Goal: Feedback & Contribution: Leave review/rating

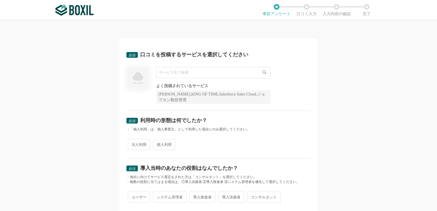
click at [139, 146] on span "法人利用" at bounding box center [139, 144] width 22 height 11
click at [133, 143] on input "法人利用" at bounding box center [131, 142] width 4 height 4
radio input "true"
click at [178, 70] on input "text" at bounding box center [213, 72] width 114 height 11
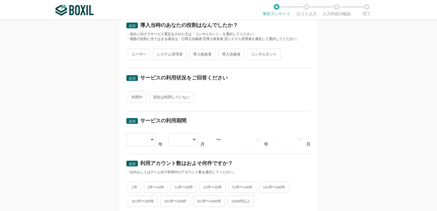
scroll to position [243, 0]
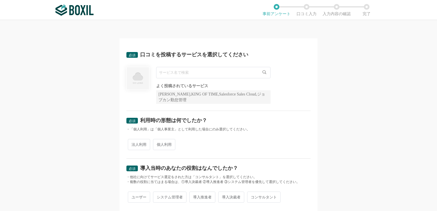
click at [188, 73] on input "text" at bounding box center [213, 72] width 114 height 11
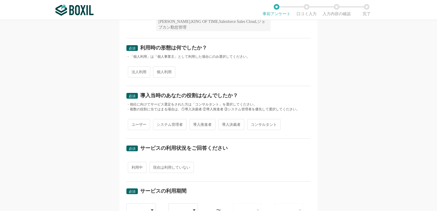
scroll to position [72, 0]
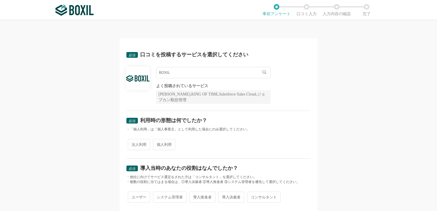
click at [133, 143] on span "法人利用" at bounding box center [139, 144] width 22 height 11
click at [133, 143] on input "法人利用" at bounding box center [131, 142] width 4 height 4
radio input "true"
click at [205, 99] on div "[PERSON_NAME],KING OF TIME,Salesforce Sales Cloud,ジョブカン勤怠管理" at bounding box center [213, 96] width 114 height 13
click at [180, 76] on input "BOXIL" at bounding box center [213, 72] width 114 height 11
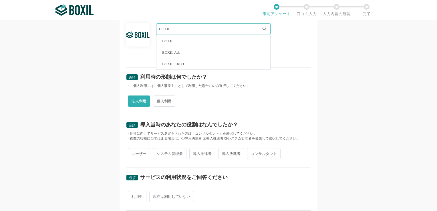
scroll to position [57, 0]
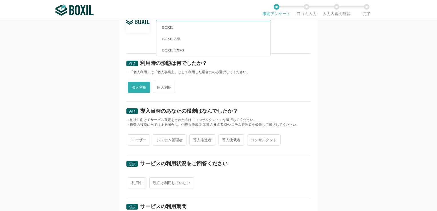
click at [174, 139] on span "システム管理者" at bounding box center [169, 139] width 33 height 11
click at [158, 139] on input "システム管理者" at bounding box center [156, 137] width 4 height 4
radio input "true"
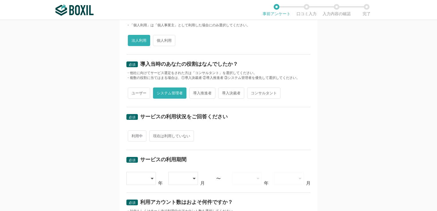
scroll to position [114, 0]
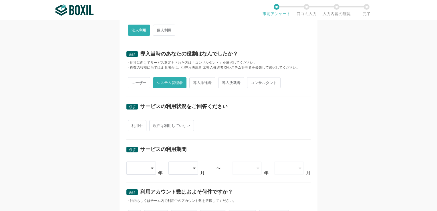
click at [167, 127] on span "現在は利用していない" at bounding box center [171, 125] width 45 height 11
click at [154, 125] on input "現在は利用していない" at bounding box center [153, 123] width 4 height 4
radio input "true"
click at [153, 165] on div at bounding box center [140, 167] width 29 height 13
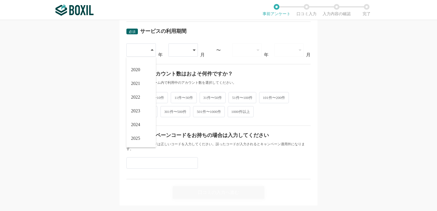
scroll to position [243, 0]
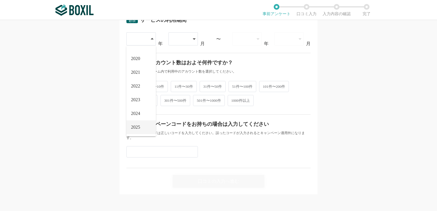
click at [138, 127] on span "2025" at bounding box center [135, 127] width 9 height 5
click at [193, 38] on icon at bounding box center [194, 38] width 3 height 1
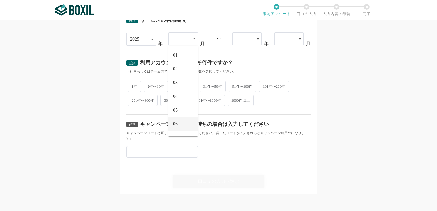
scroll to position [38, 0]
click at [175, 114] on span "08" at bounding box center [175, 113] width 5 height 5
click at [133, 83] on span "1件" at bounding box center [134, 86] width 13 height 11
click at [133, 83] on input "1件" at bounding box center [131, 84] width 4 height 4
radio input "true"
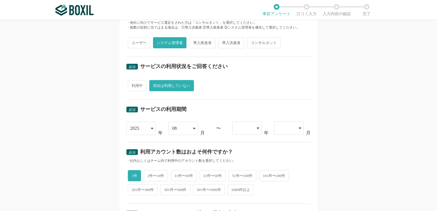
scroll to position [158, 0]
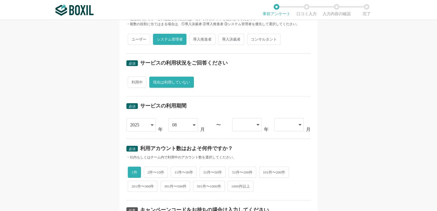
click at [256, 124] on icon at bounding box center [257, 124] width 3 height 1
click at [251, 140] on li "2025" at bounding box center [246, 141] width 29 height 14
click at [298, 122] on icon at bounding box center [299, 124] width 3 height 5
click at [288, 141] on li "08" at bounding box center [288, 141] width 29 height 14
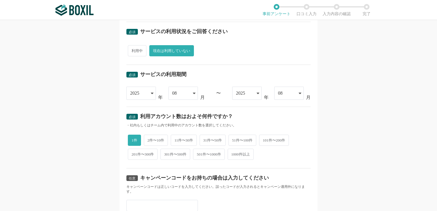
scroll to position [243, 0]
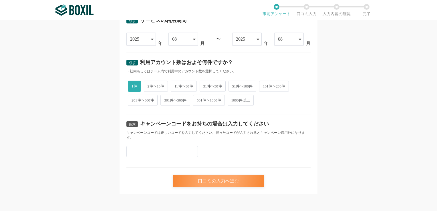
click at [220, 178] on div "口コミの入力へ進む" at bounding box center [218, 181] width 91 height 13
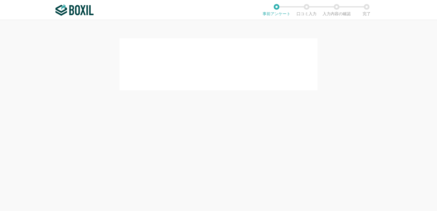
scroll to position [0, 0]
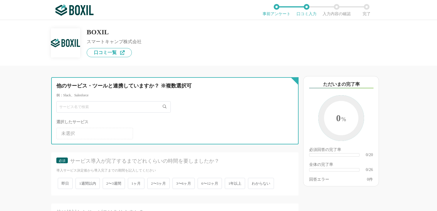
click at [94, 107] on input "text" at bounding box center [113, 106] width 114 height 11
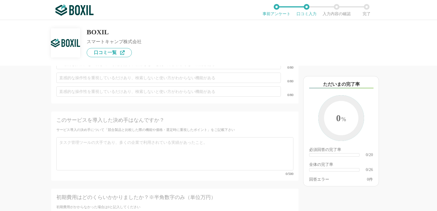
scroll to position [1257, 0]
